Goal: Check status: Check status

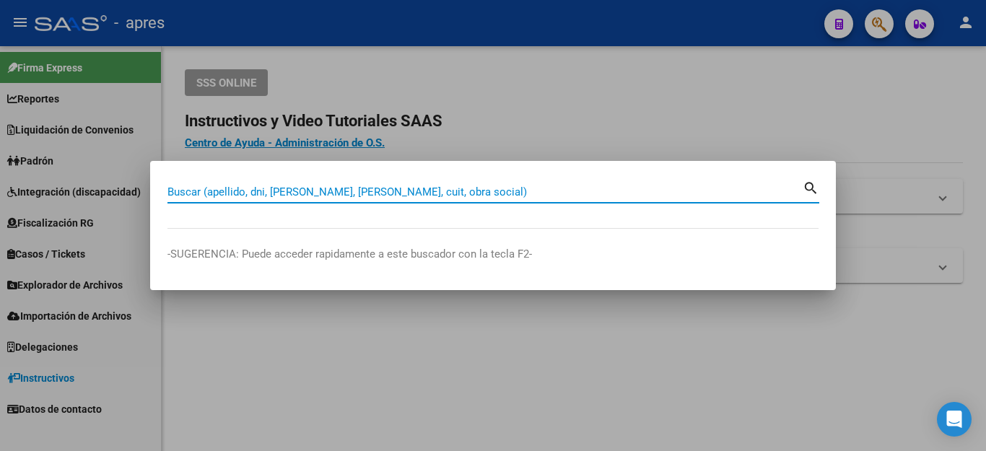
click at [452, 191] on input "Buscar (apellido, dni, [PERSON_NAME], [PERSON_NAME], cuit, obra social)" at bounding box center [484, 191] width 635 height 13
paste input "20335911580"
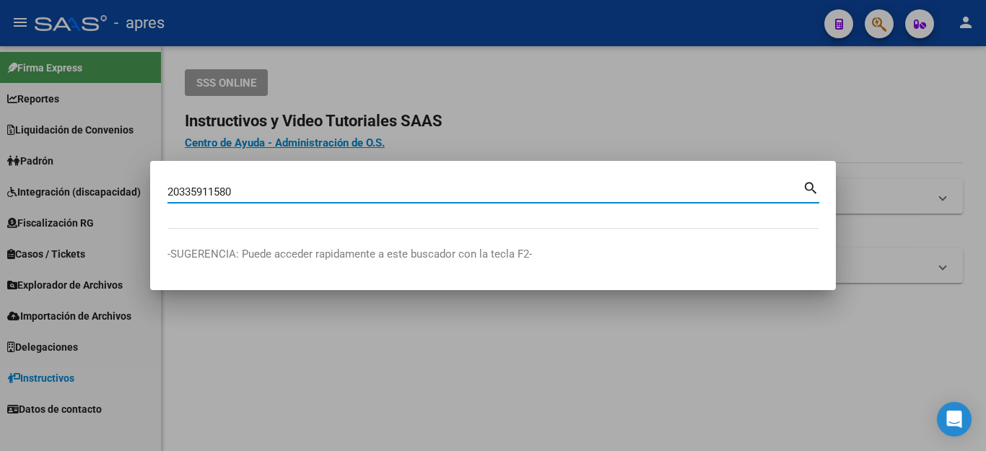
type input "20335911580"
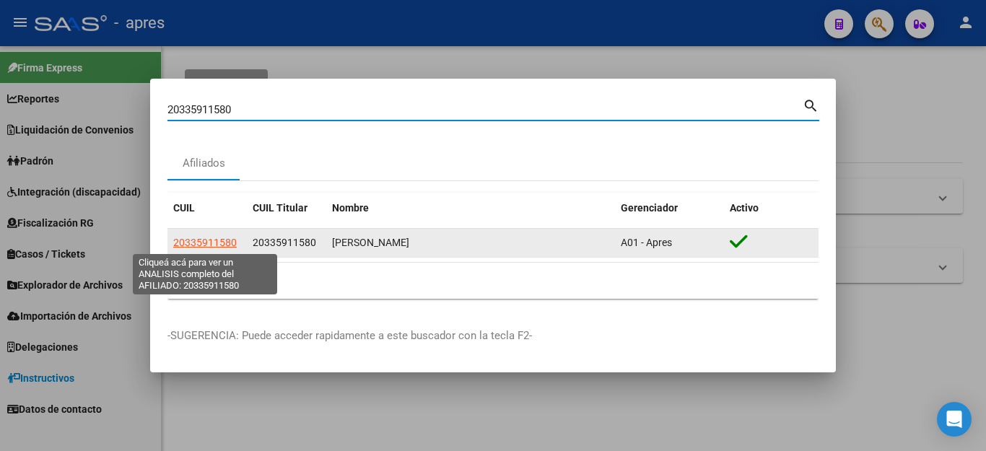
click at [178, 238] on span "20335911580" at bounding box center [204, 243] width 63 height 12
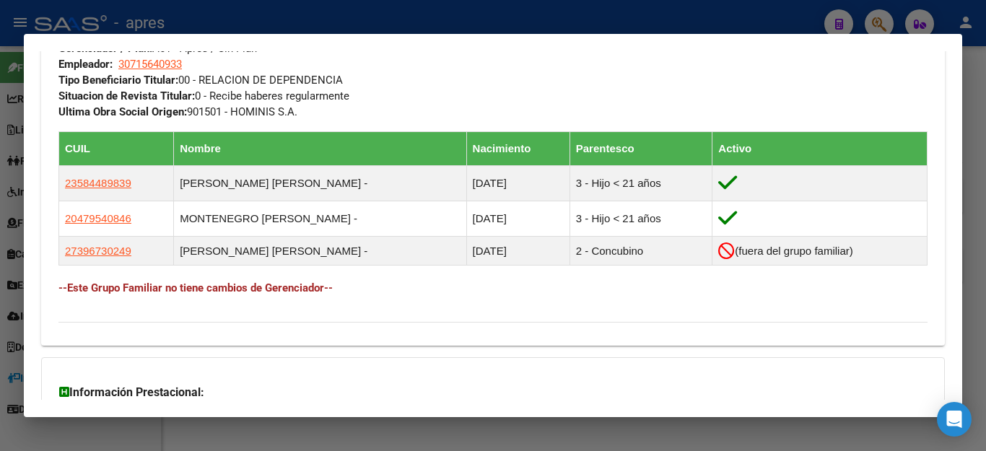
scroll to position [735, 0]
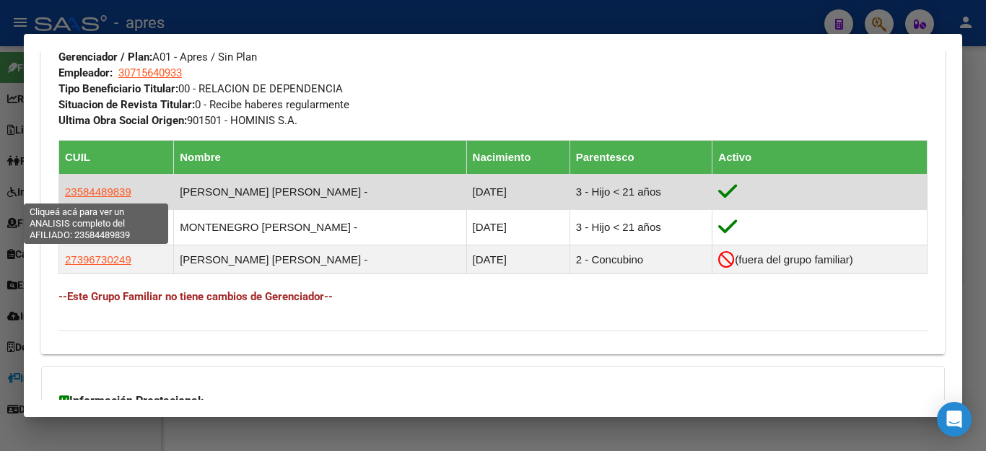
click at [78, 190] on span "23584489839" at bounding box center [98, 191] width 66 height 12
type textarea "23584489839"
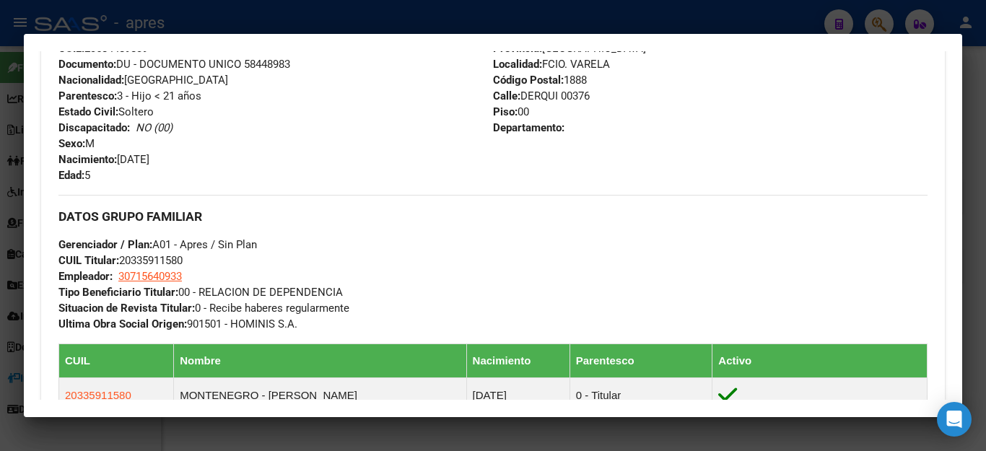
scroll to position [675, 0]
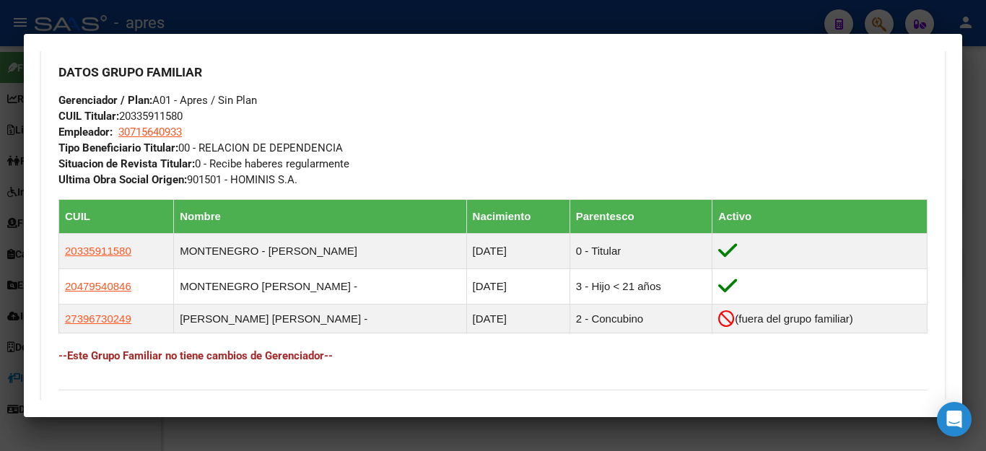
click at [698, 28] on div at bounding box center [493, 225] width 986 height 451
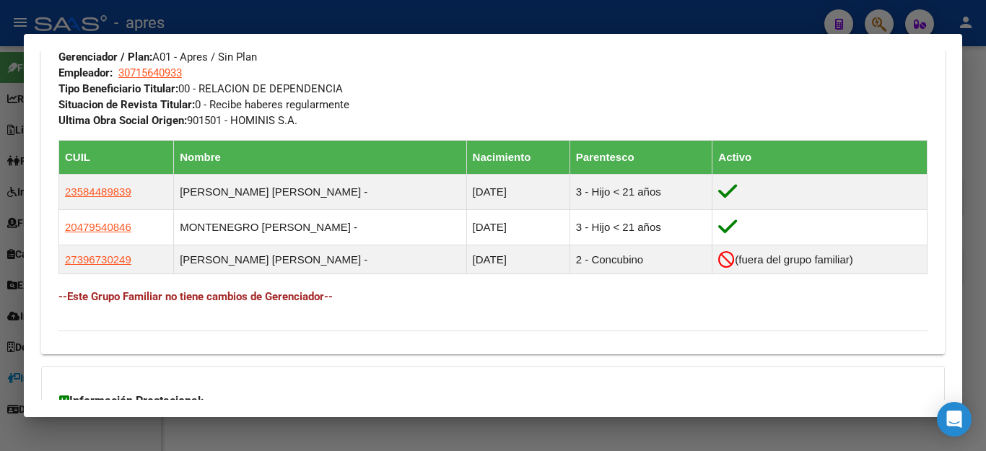
click at [698, 28] on div at bounding box center [493, 225] width 986 height 451
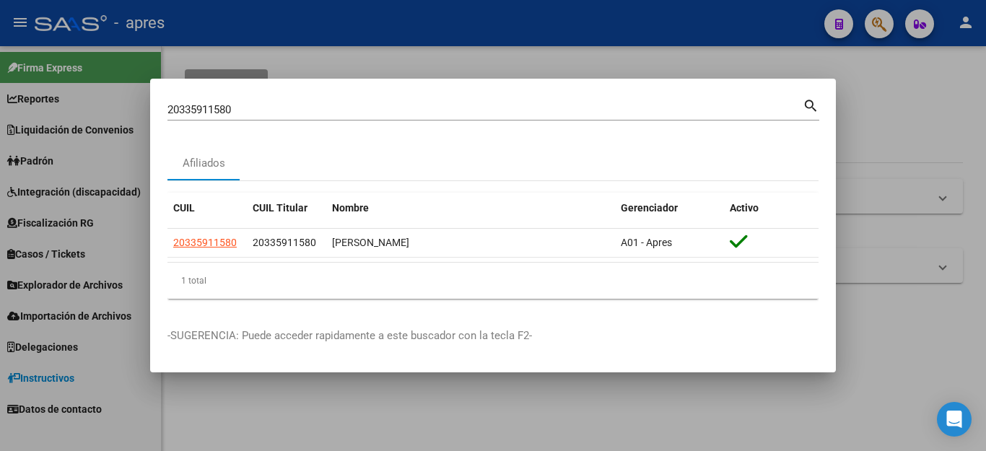
click at [706, 31] on div at bounding box center [493, 225] width 986 height 451
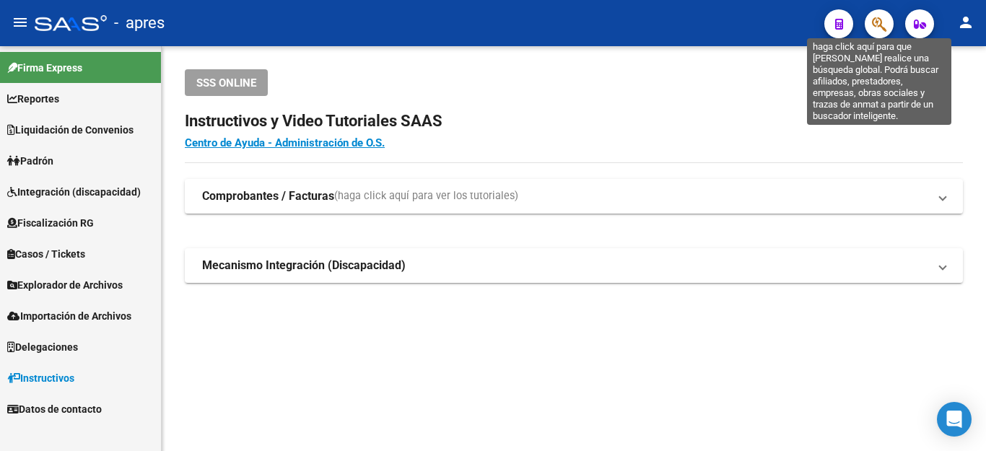
click at [879, 17] on icon "button" at bounding box center [879, 24] width 14 height 17
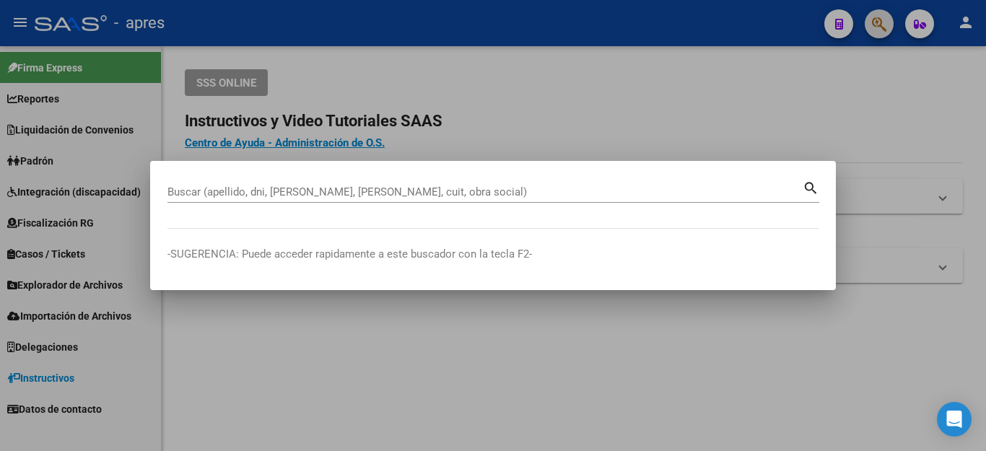
paste input "20335911580"
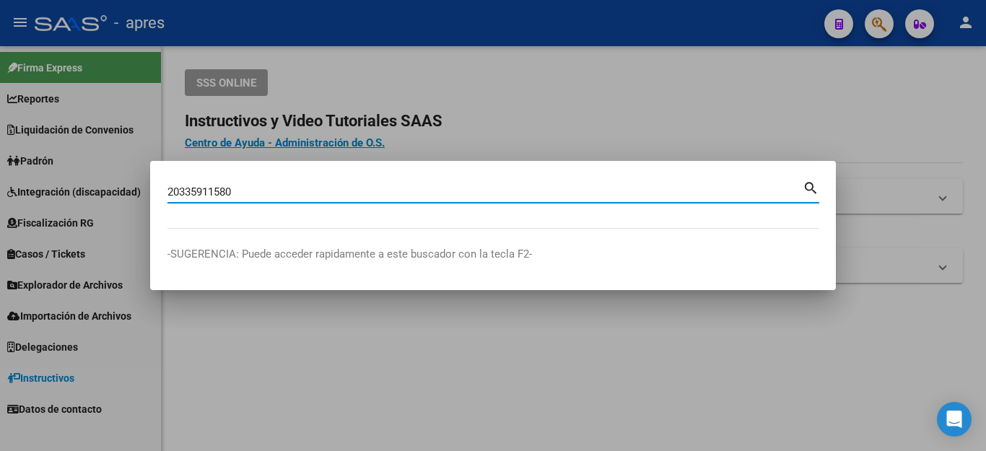
type input "20335911580"
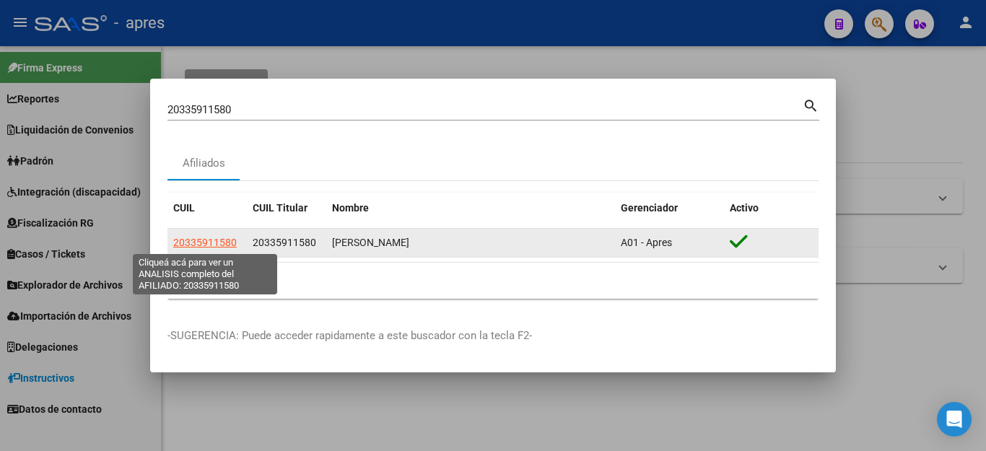
click at [203, 240] on span "20335911580" at bounding box center [204, 243] width 63 height 12
type textarea "20335911580"
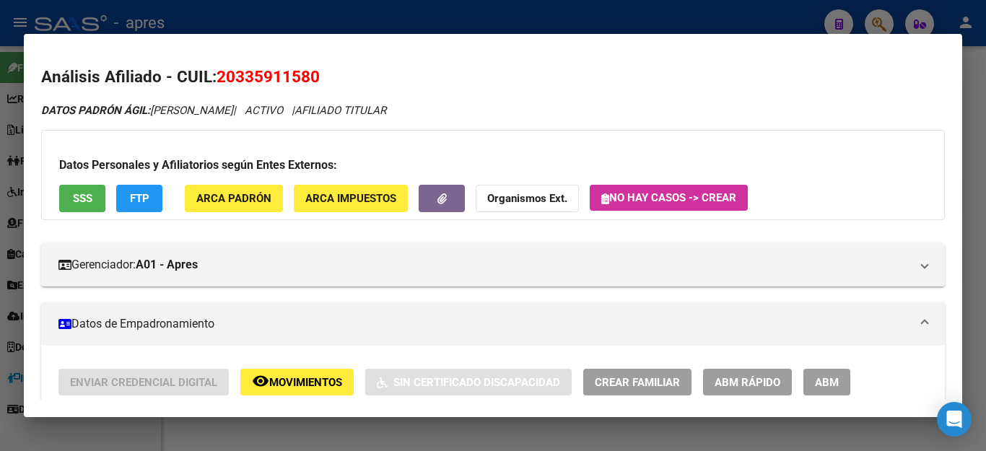
click at [77, 187] on button "SSS" at bounding box center [82, 198] width 46 height 27
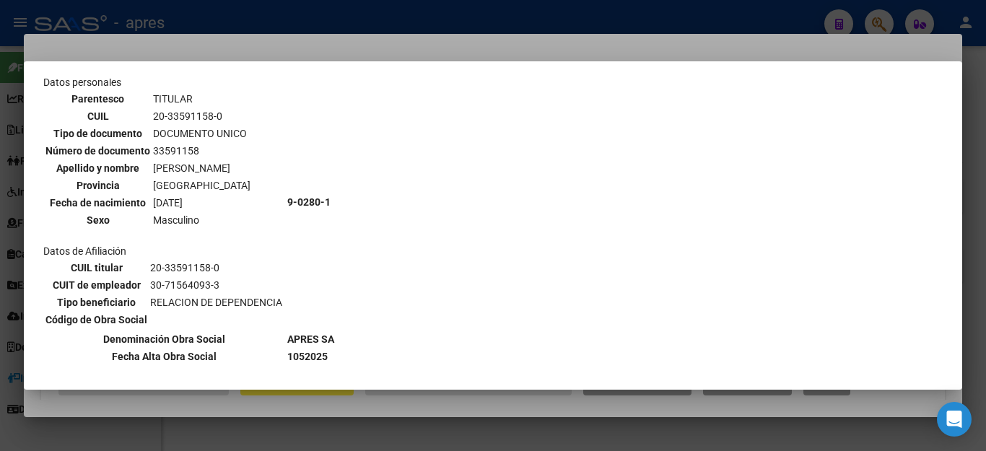
scroll to position [0, 0]
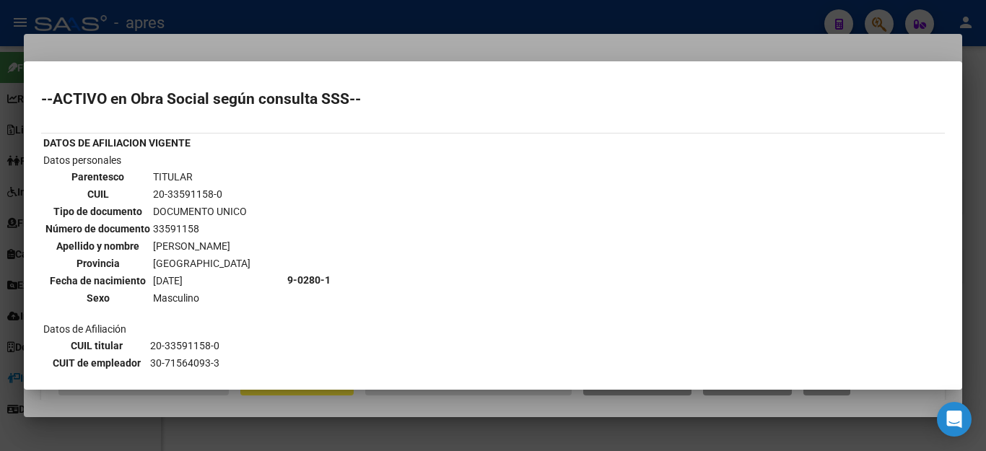
click at [617, 420] on div at bounding box center [493, 225] width 986 height 451
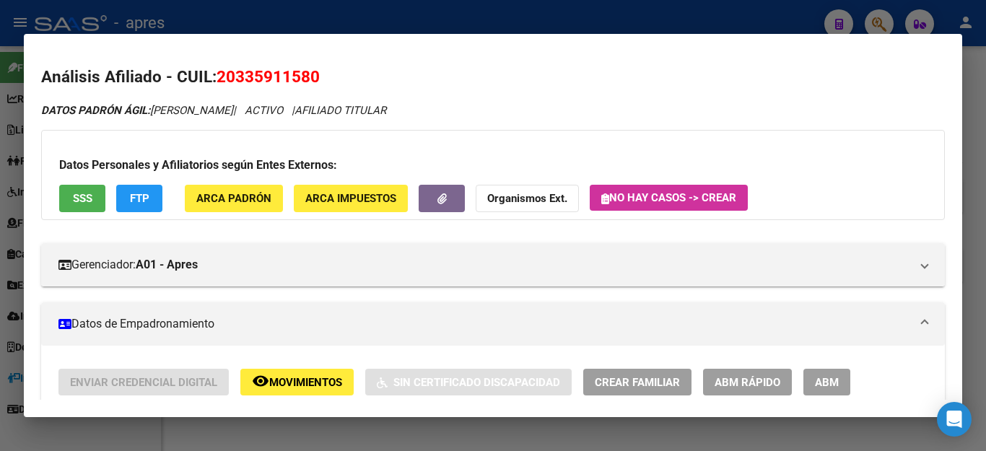
click at [551, 435] on div at bounding box center [493, 225] width 986 height 451
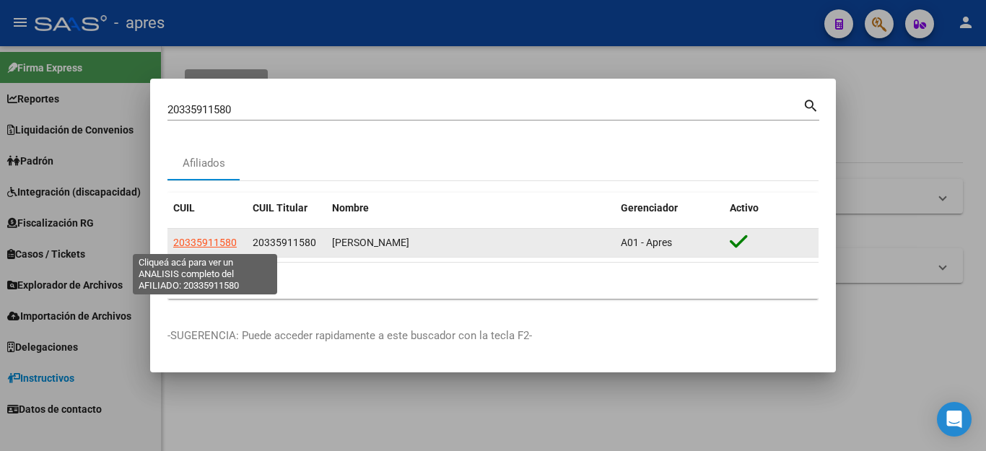
click at [201, 242] on span "20335911580" at bounding box center [204, 243] width 63 height 12
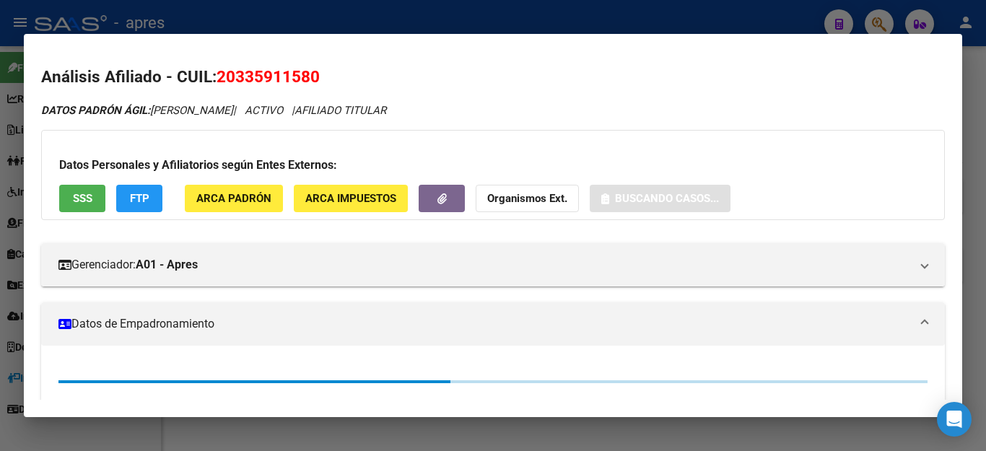
click at [67, 190] on button "SSS" at bounding box center [82, 198] width 46 height 27
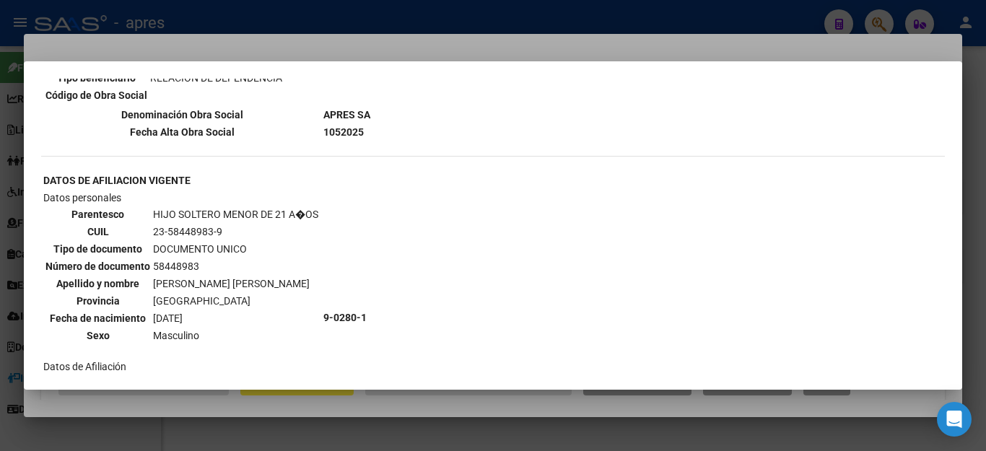
scroll to position [1154, 0]
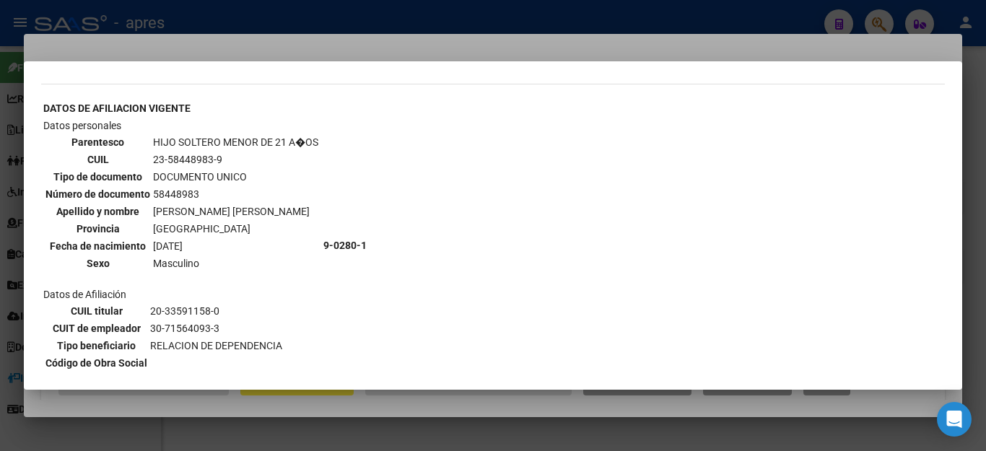
click at [660, 27] on div at bounding box center [493, 225] width 986 height 451
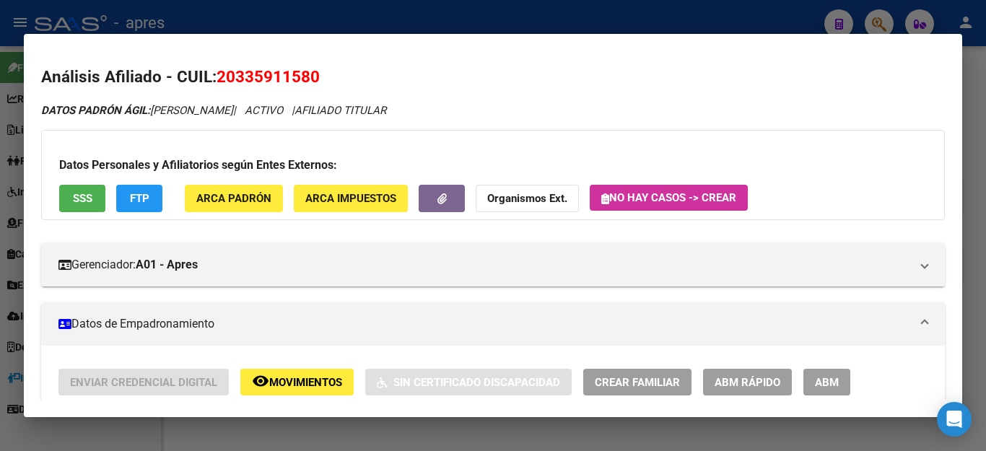
click at [623, 29] on div at bounding box center [493, 225] width 986 height 451
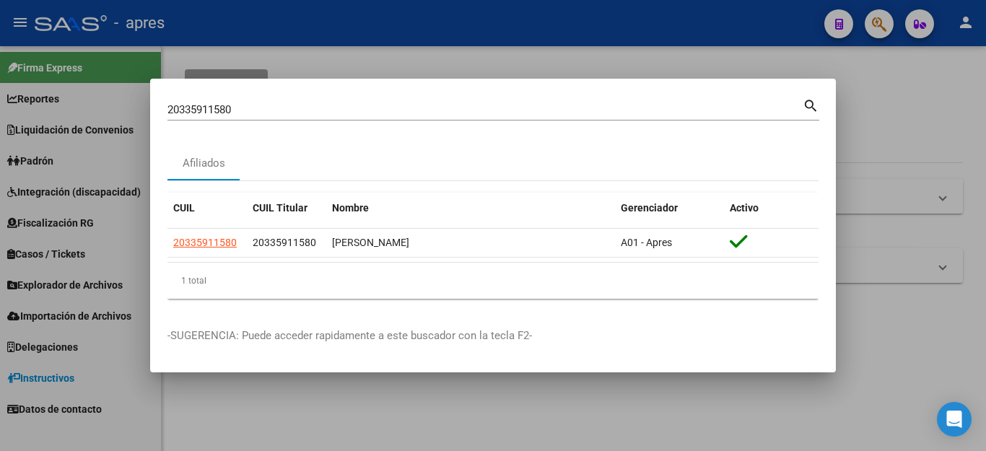
click at [899, 149] on div at bounding box center [493, 225] width 986 height 451
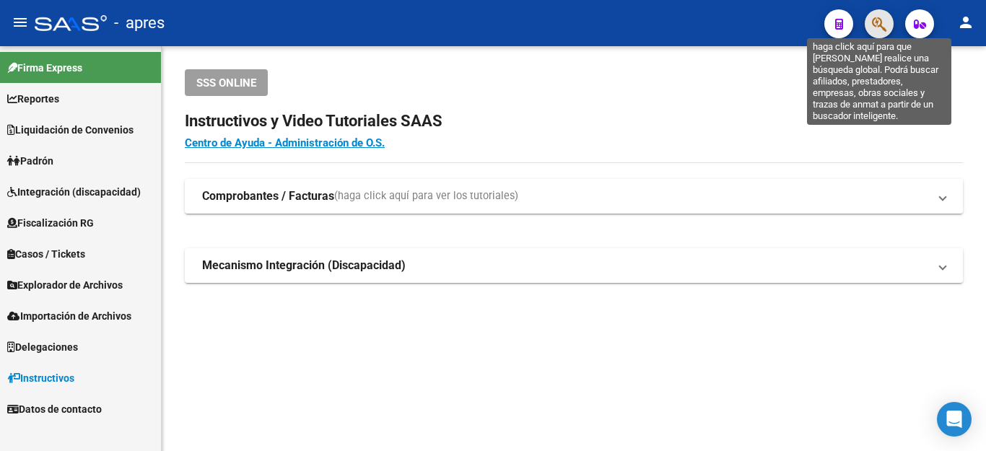
click at [877, 27] on icon "button" at bounding box center [879, 24] width 14 height 17
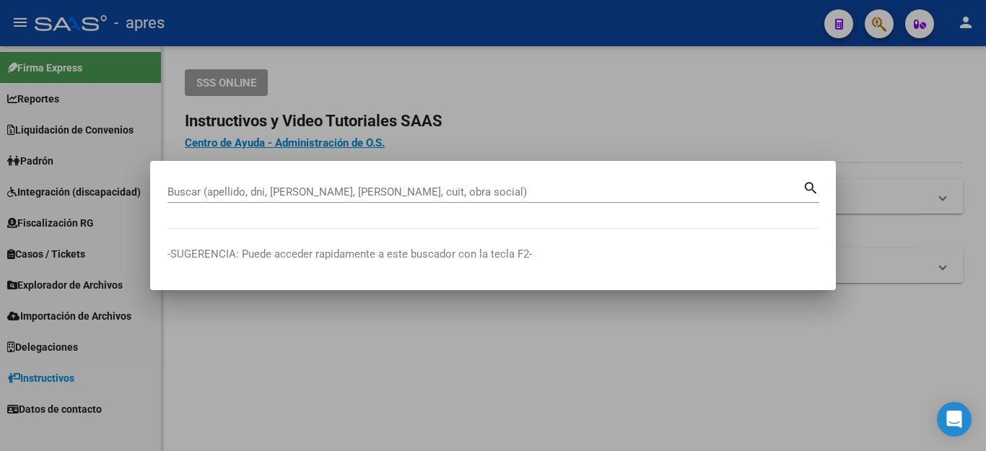
click at [328, 184] on div "Buscar (apellido, dni, [PERSON_NAME], [PERSON_NAME], cuit, obra social)" at bounding box center [484, 192] width 635 height 22
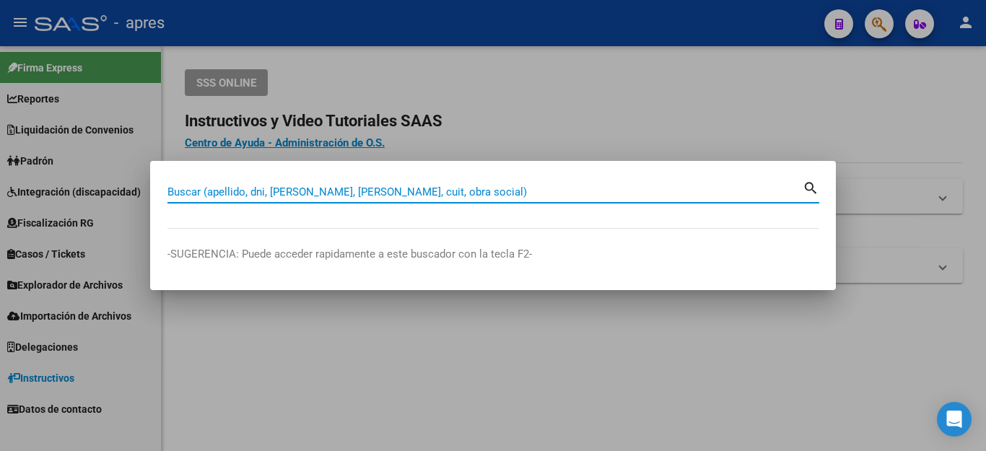
paste input "20335911580"
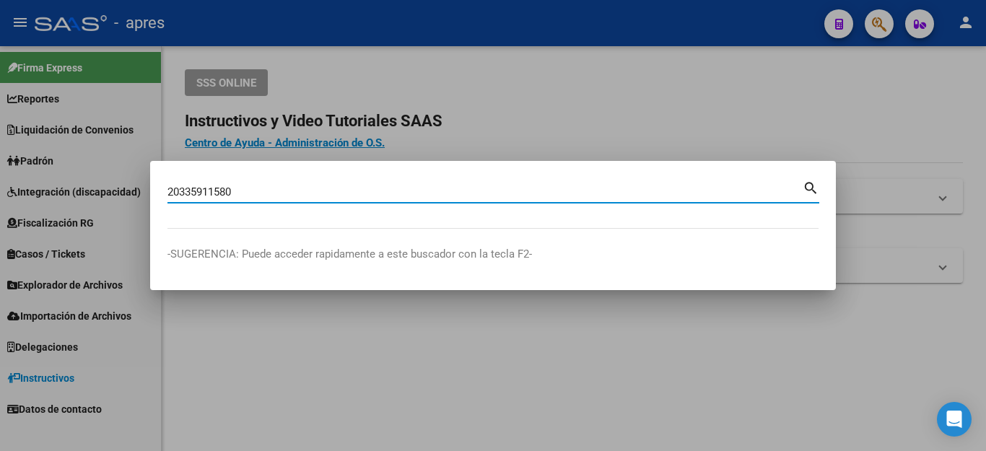
type input "20335911580"
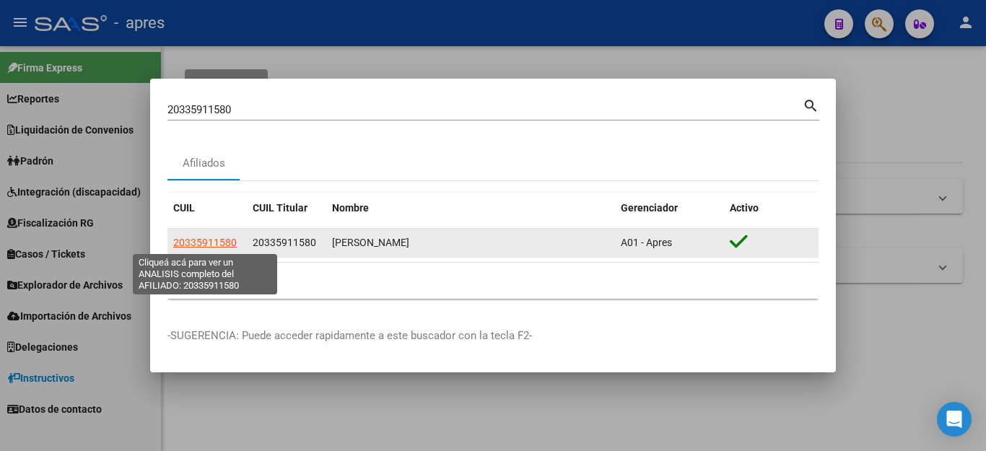
click at [219, 242] on span "20335911580" at bounding box center [204, 243] width 63 height 12
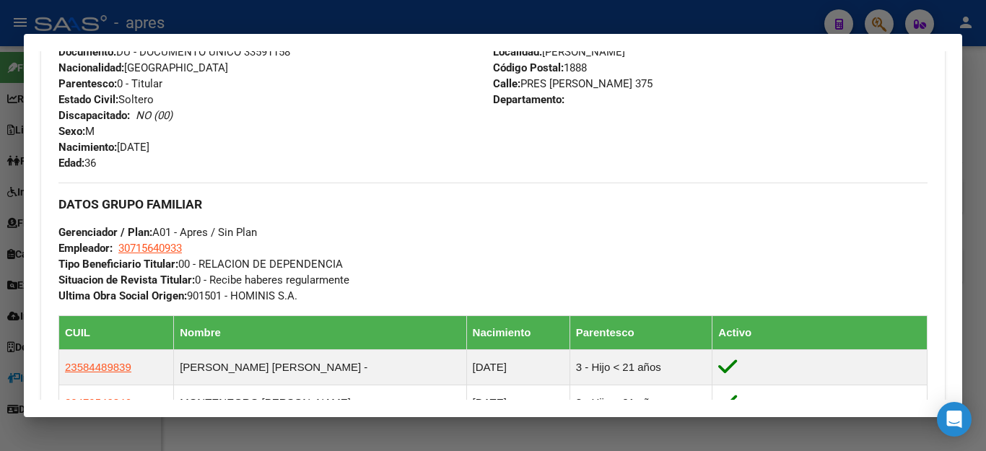
scroll to position [722, 0]
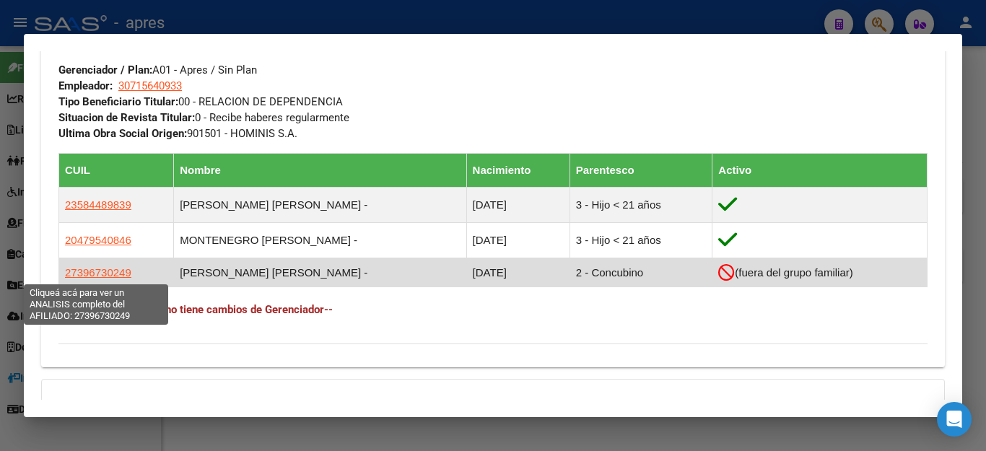
click at [88, 273] on span "27396730249" at bounding box center [98, 272] width 66 height 12
type textarea "27396730249"
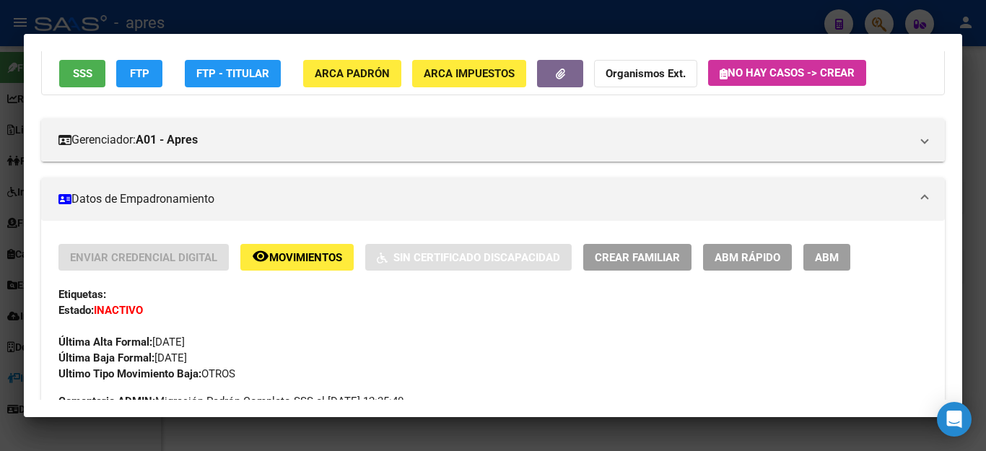
scroll to position [72, 0]
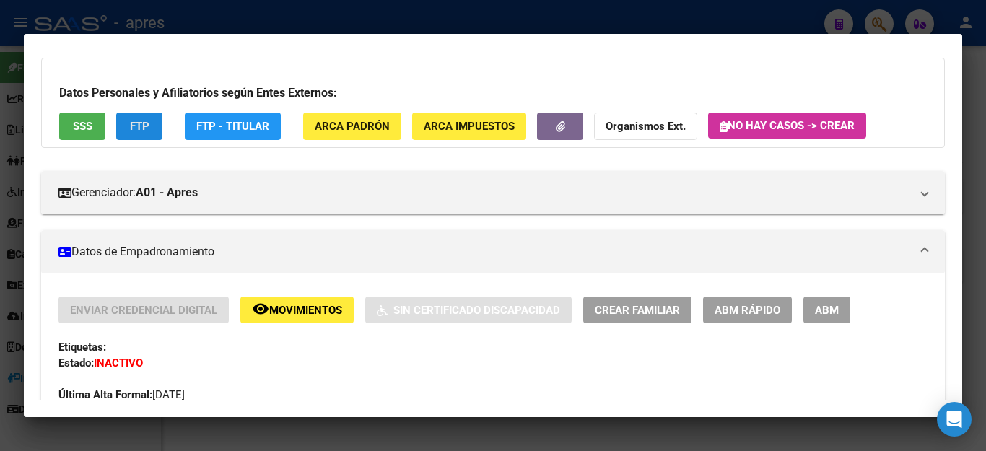
click at [145, 135] on button "FTP" at bounding box center [139, 126] width 46 height 27
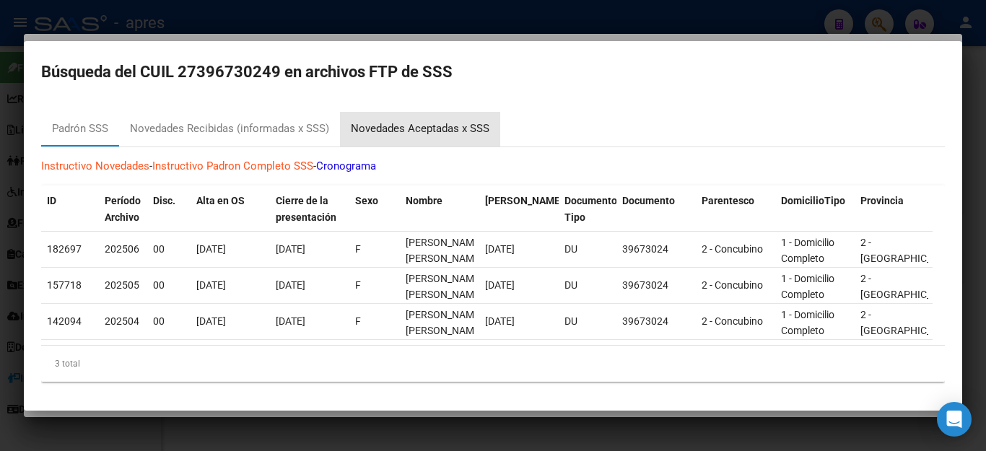
click at [444, 125] on div "Novedades Aceptadas x SSS" at bounding box center [420, 128] width 139 height 17
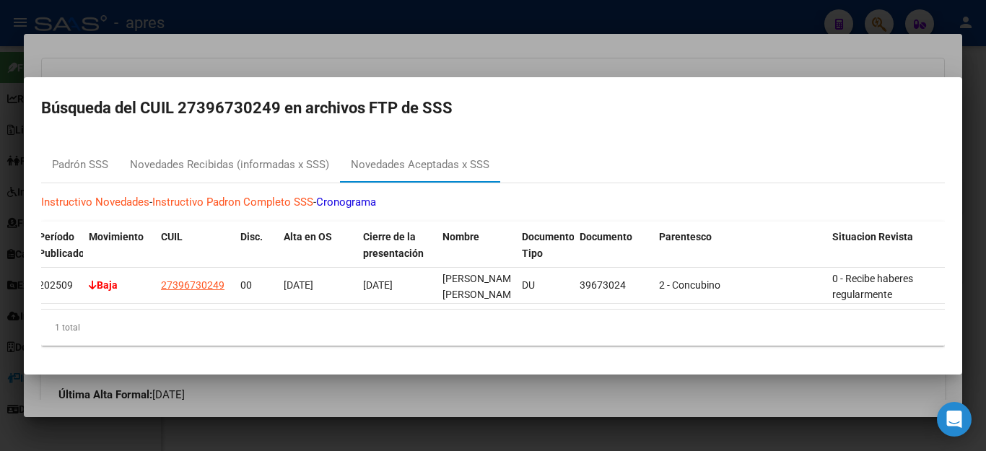
scroll to position [0, 0]
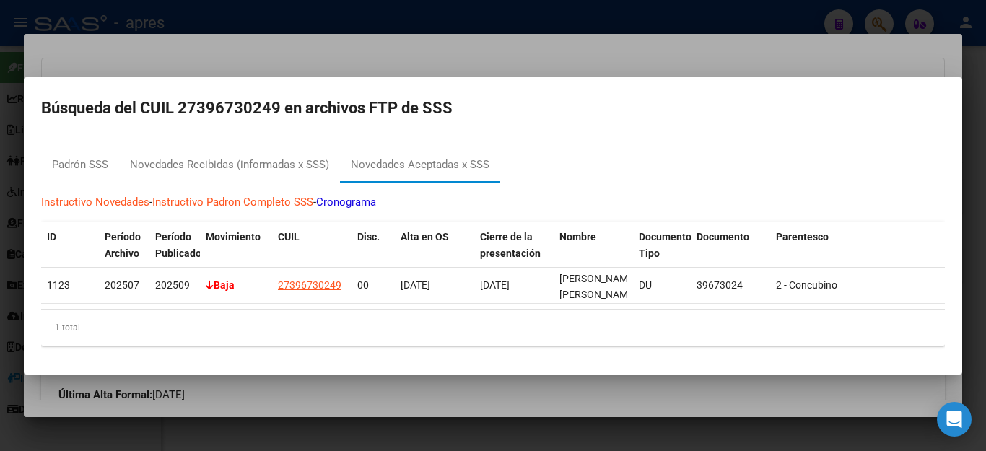
click at [426, 408] on div at bounding box center [493, 225] width 986 height 451
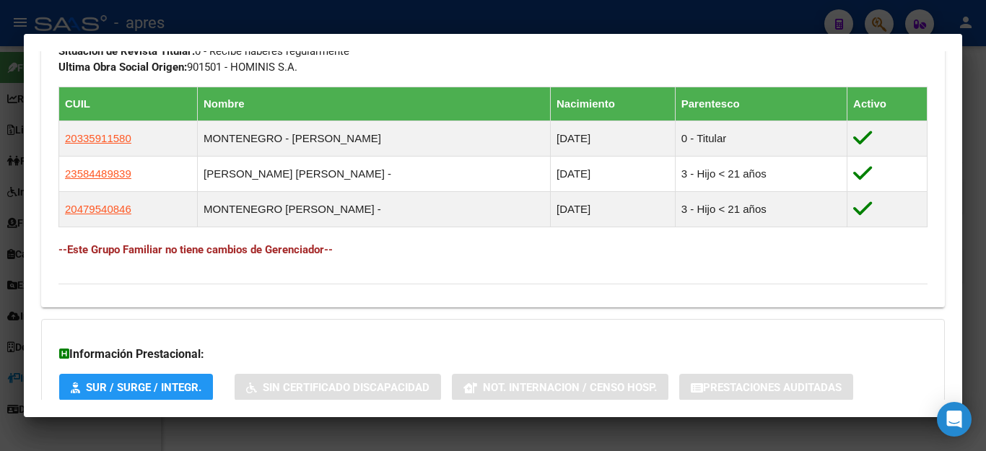
scroll to position [866, 0]
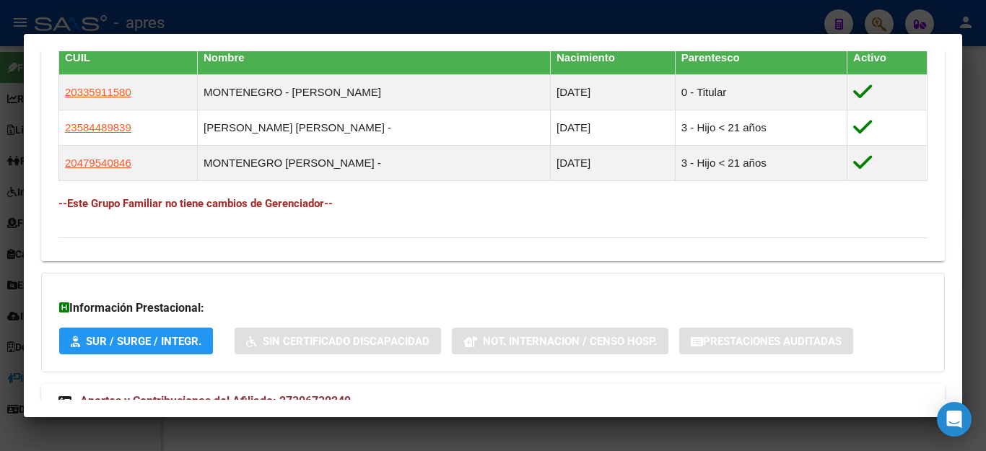
click at [515, 444] on div at bounding box center [493, 225] width 986 height 451
